Goal: Communication & Community: Answer question/provide support

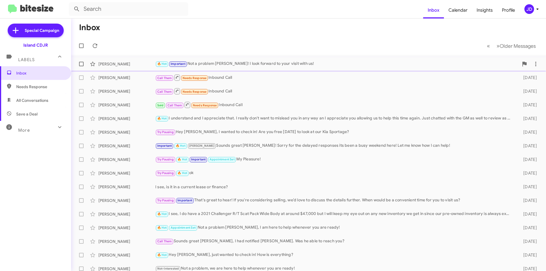
click at [191, 69] on div "[PERSON_NAME] 🔥 Hot Important Not a problem [PERSON_NAME]! I look forward to yo…" at bounding box center [308, 63] width 465 height 11
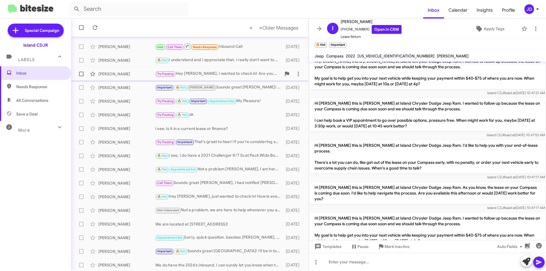
scroll to position [59, 0]
click at [315, 32] on span at bounding box center [318, 28] width 11 height 7
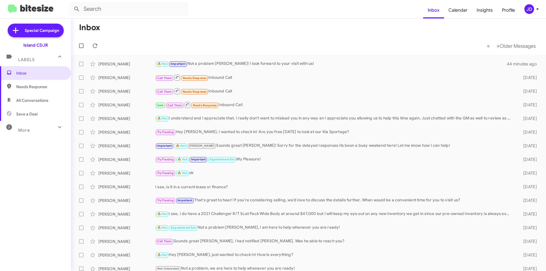
click at [241, 45] on mat-toolbar-row "« Previous » Next Older Messages" at bounding box center [308, 46] width 475 height 18
click at [245, 57] on mat-action-list "[PERSON_NAME] 🔥 Hot Important Not a problem [PERSON_NAME]! I look forward to yo…" at bounding box center [308, 192] width 475 height 275
click at [246, 61] on div "🔥 Hot Important Not a problem [PERSON_NAME]! I look forward to your visit with …" at bounding box center [336, 64] width 363 height 7
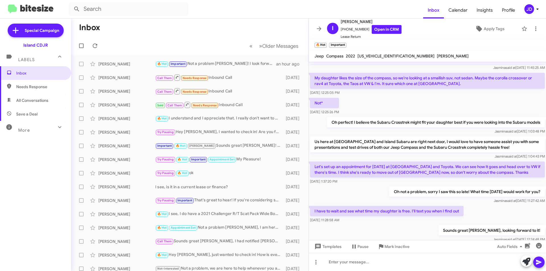
scroll to position [403, 0]
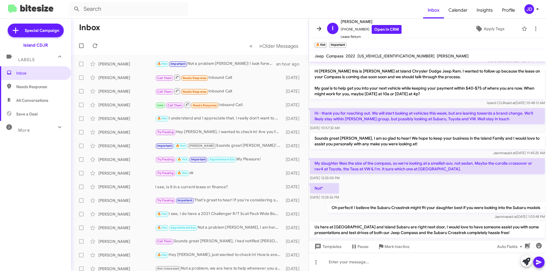
click at [319, 30] on icon at bounding box center [318, 28] width 7 height 7
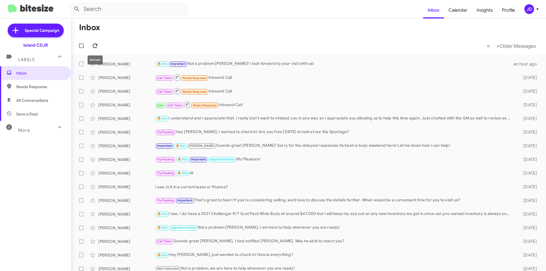
click at [92, 48] on icon at bounding box center [94, 45] width 7 height 7
click at [171, 31] on mat-toolbar-row "Inbox" at bounding box center [308, 27] width 475 height 18
click at [94, 44] on icon at bounding box center [95, 45] width 5 height 5
click at [97, 47] on icon at bounding box center [94, 45] width 7 height 7
